Goal: Task Accomplishment & Management: Manage account settings

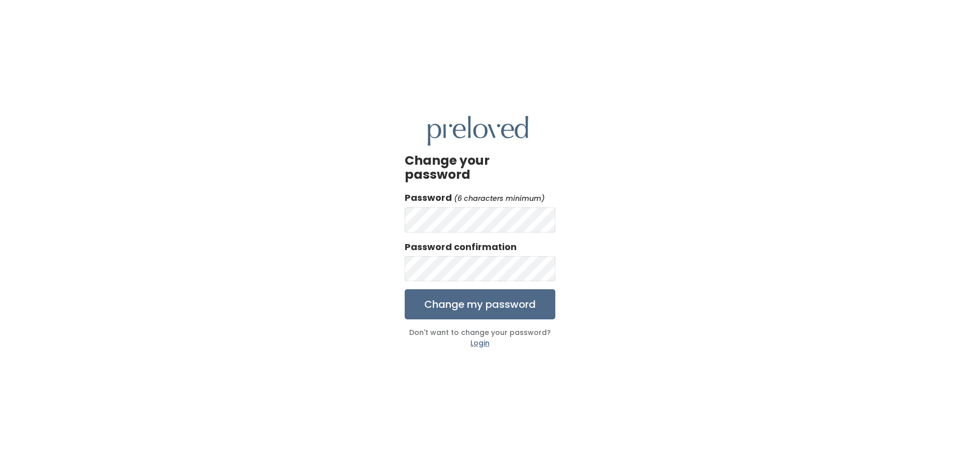
click at [317, 267] on div "Change your password Password (6 characters minimum) Password confirmation Chan…" at bounding box center [480, 232] width 960 height 464
click at [472, 294] on input "Change my password" at bounding box center [480, 304] width 151 height 30
